Goal: Task Accomplishment & Management: Complete application form

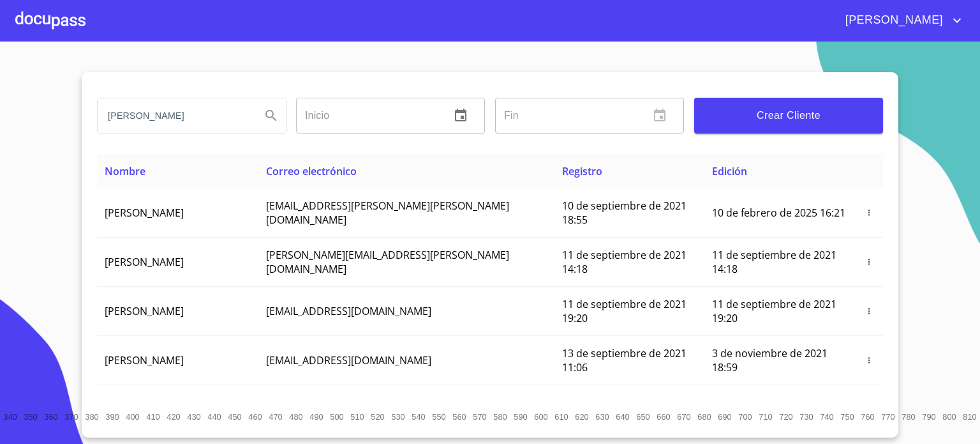
type input "[PERSON_NAME]"
click at [264, 112] on icon "Search" at bounding box center [271, 115] width 15 height 15
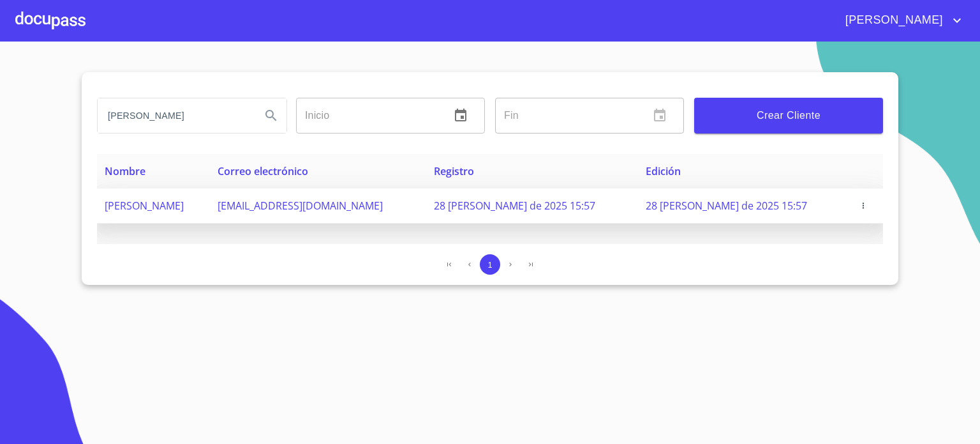
click at [184, 199] on span "[PERSON_NAME]" at bounding box center [144, 205] width 79 height 14
click at [859, 202] on icon "button" at bounding box center [863, 205] width 9 height 9
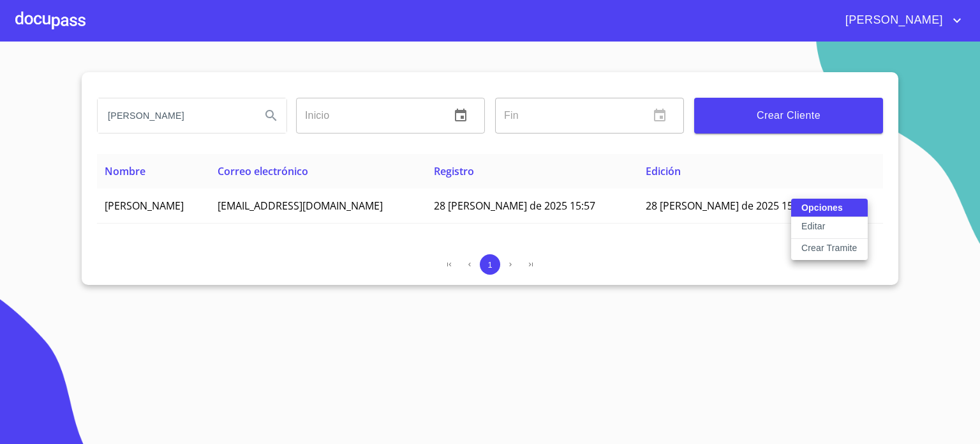
click at [829, 244] on p "Crear Tramite" at bounding box center [830, 247] width 56 height 13
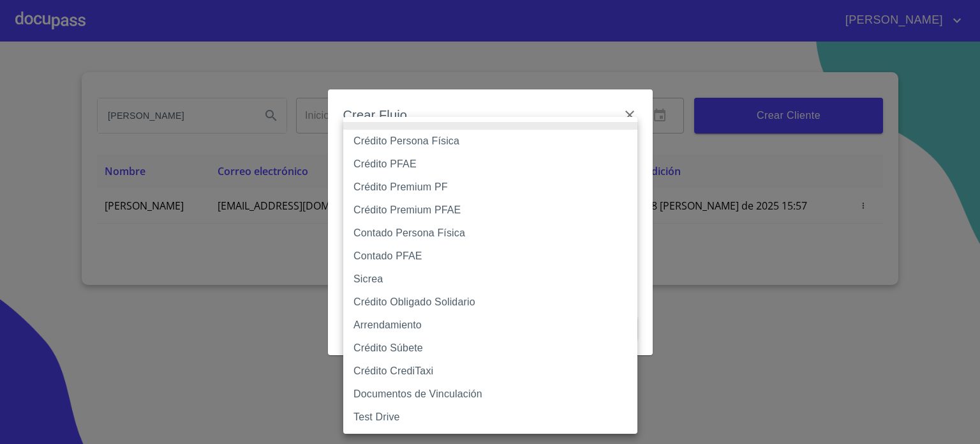
click at [628, 160] on body "[PERSON_NAME] [PERSON_NAME] Inicio ​ Fin ​ Crear Cliente Nombre Correo electrón…" at bounding box center [490, 222] width 980 height 444
click at [567, 138] on li "Crédito Persona Física" at bounding box center [490, 141] width 294 height 23
type input "6009fb3c7d1714eb8809aa97"
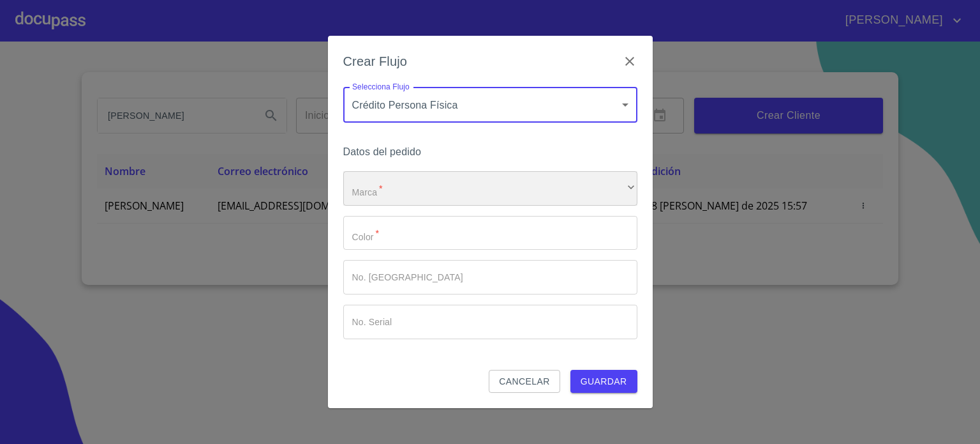
click at [556, 186] on div "​" at bounding box center [490, 188] width 294 height 34
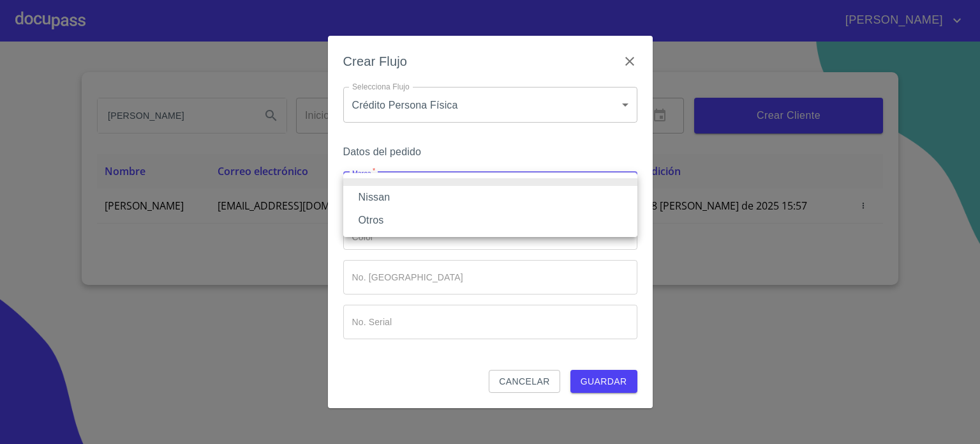
click at [537, 205] on li "Nissan" at bounding box center [490, 197] width 294 height 23
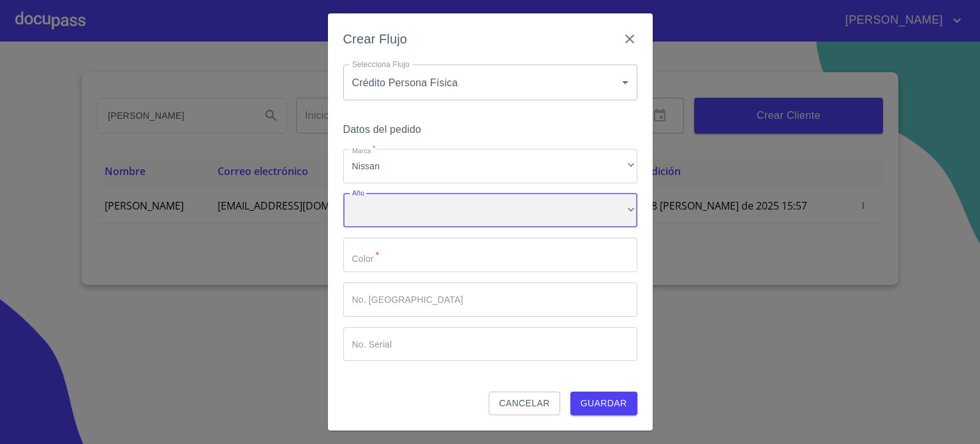
click at [536, 219] on div "​" at bounding box center [490, 210] width 294 height 34
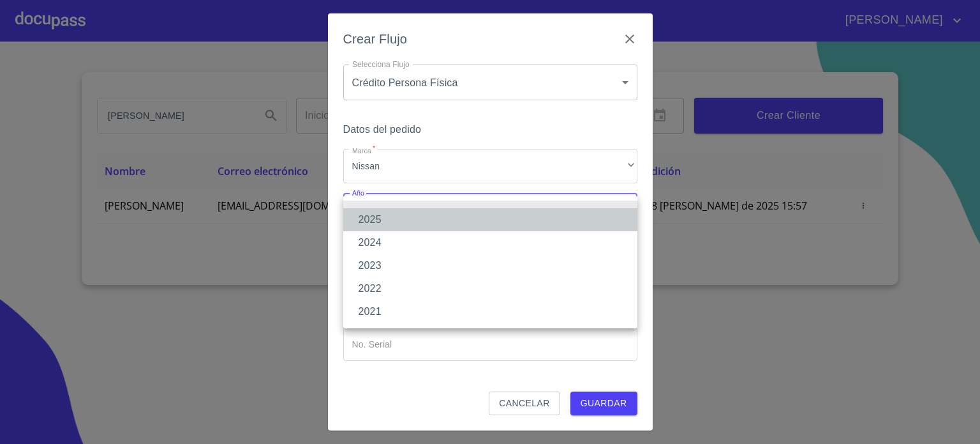
click at [536, 219] on li "2025" at bounding box center [490, 219] width 294 height 23
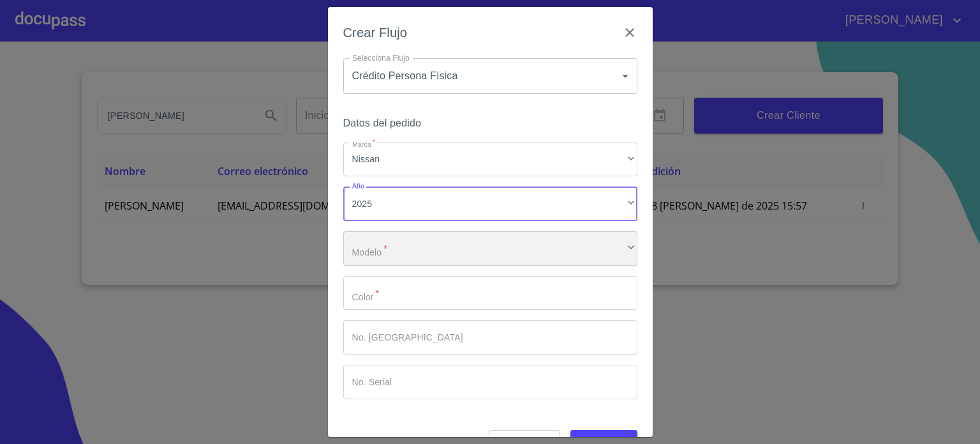
click at [533, 250] on div "​" at bounding box center [490, 248] width 294 height 34
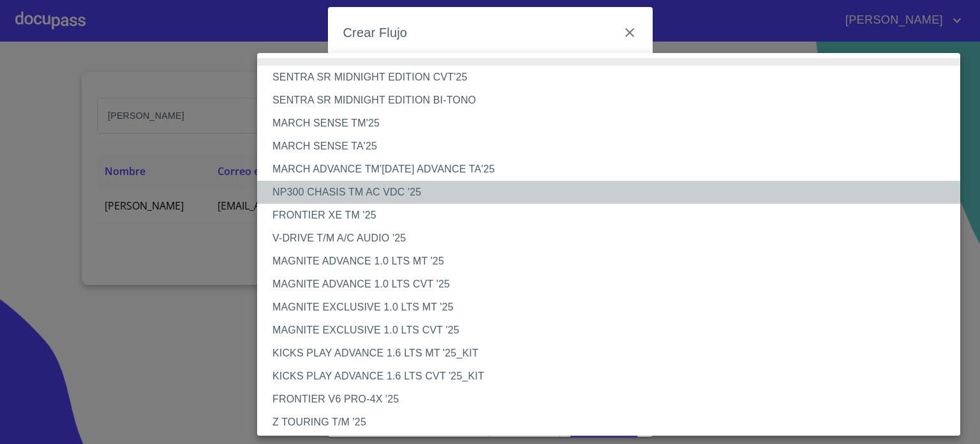
click at [529, 190] on li "NP300 CHASIS TM AC VDC '25" at bounding box center [613, 192] width 713 height 23
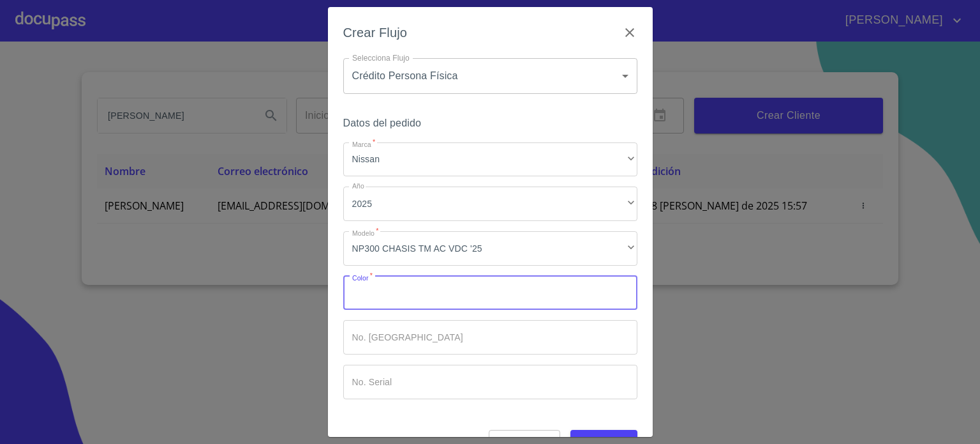
click at [509, 283] on input "Marca   *" at bounding box center [490, 293] width 294 height 34
type input "BLANCA"
click at [585, 433] on span "Guardar" at bounding box center [604, 441] width 47 height 16
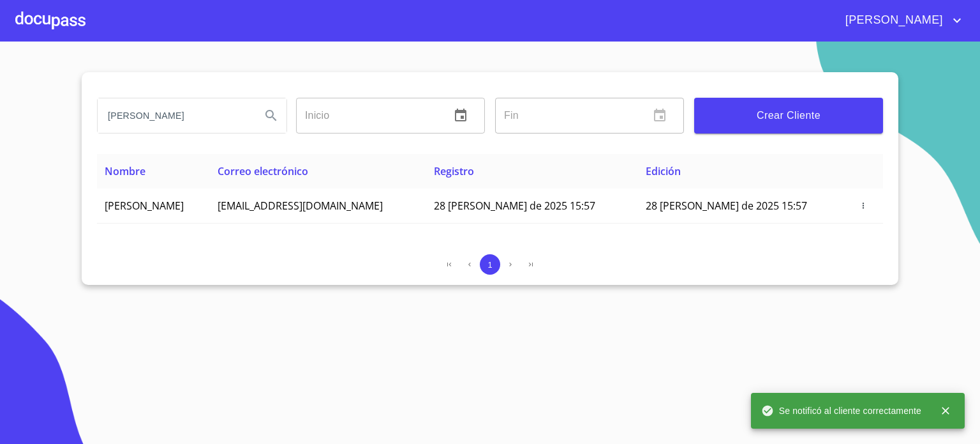
click at [29, 17] on div at bounding box center [50, 20] width 70 height 41
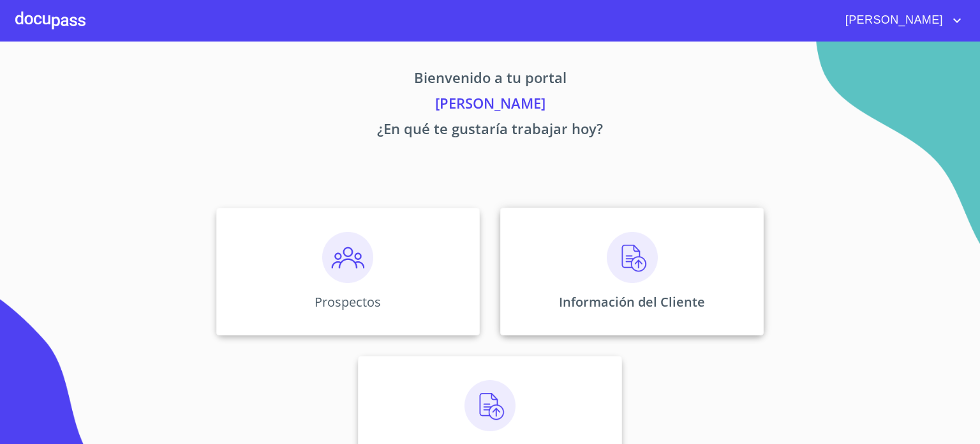
click at [615, 264] on img at bounding box center [632, 257] width 51 height 51
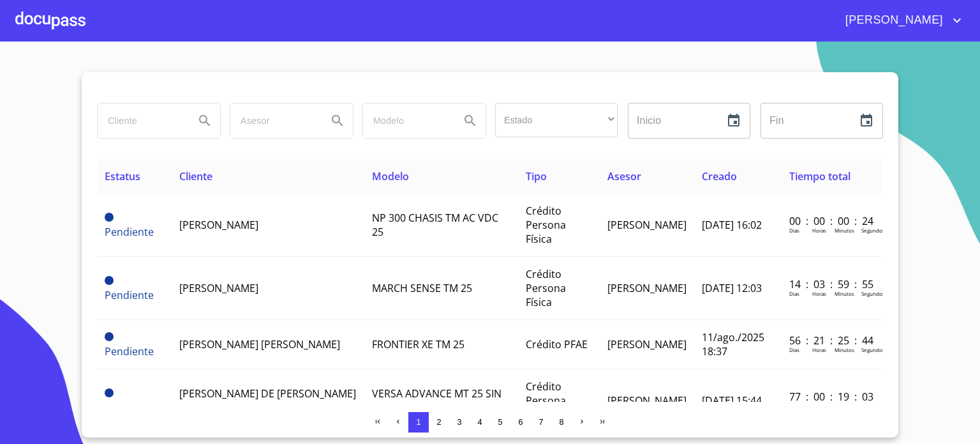
click at [124, 123] on input "search" at bounding box center [141, 120] width 87 height 34
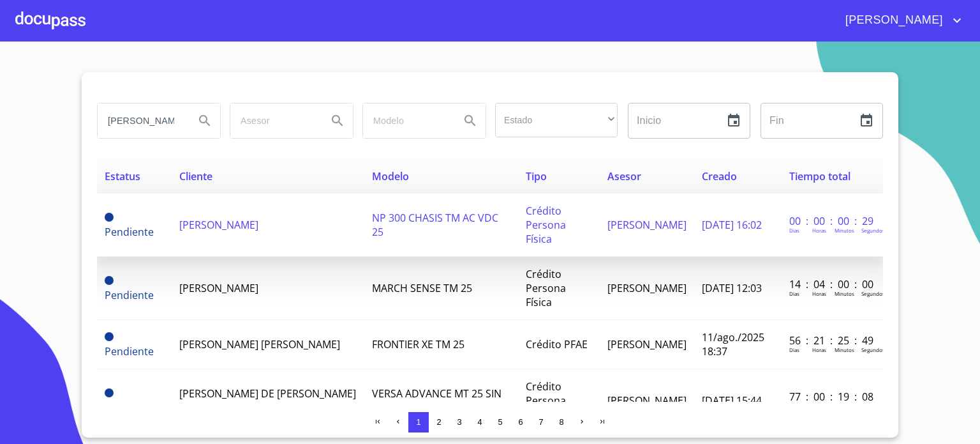
type input "[PERSON_NAME]"
click at [174, 216] on td "[PERSON_NAME]" at bounding box center [268, 224] width 193 height 63
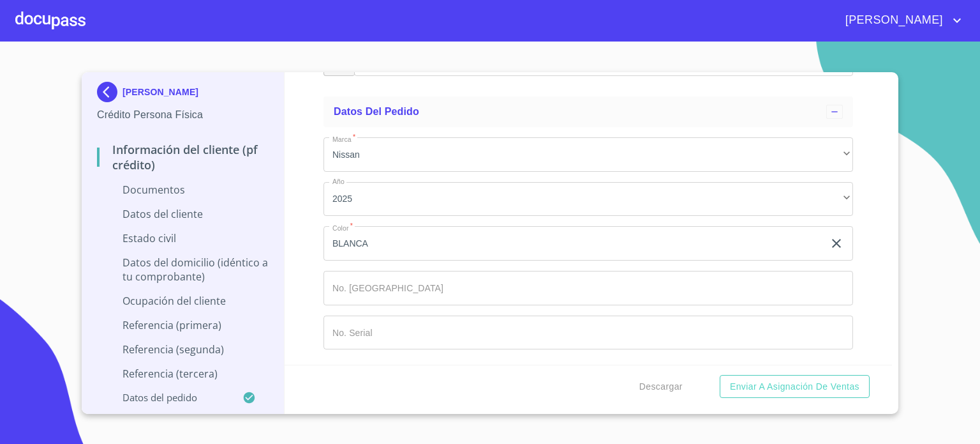
scroll to position [6200, 0]
click at [54, 17] on div at bounding box center [50, 20] width 70 height 41
